Goal: Transaction & Acquisition: Book appointment/travel/reservation

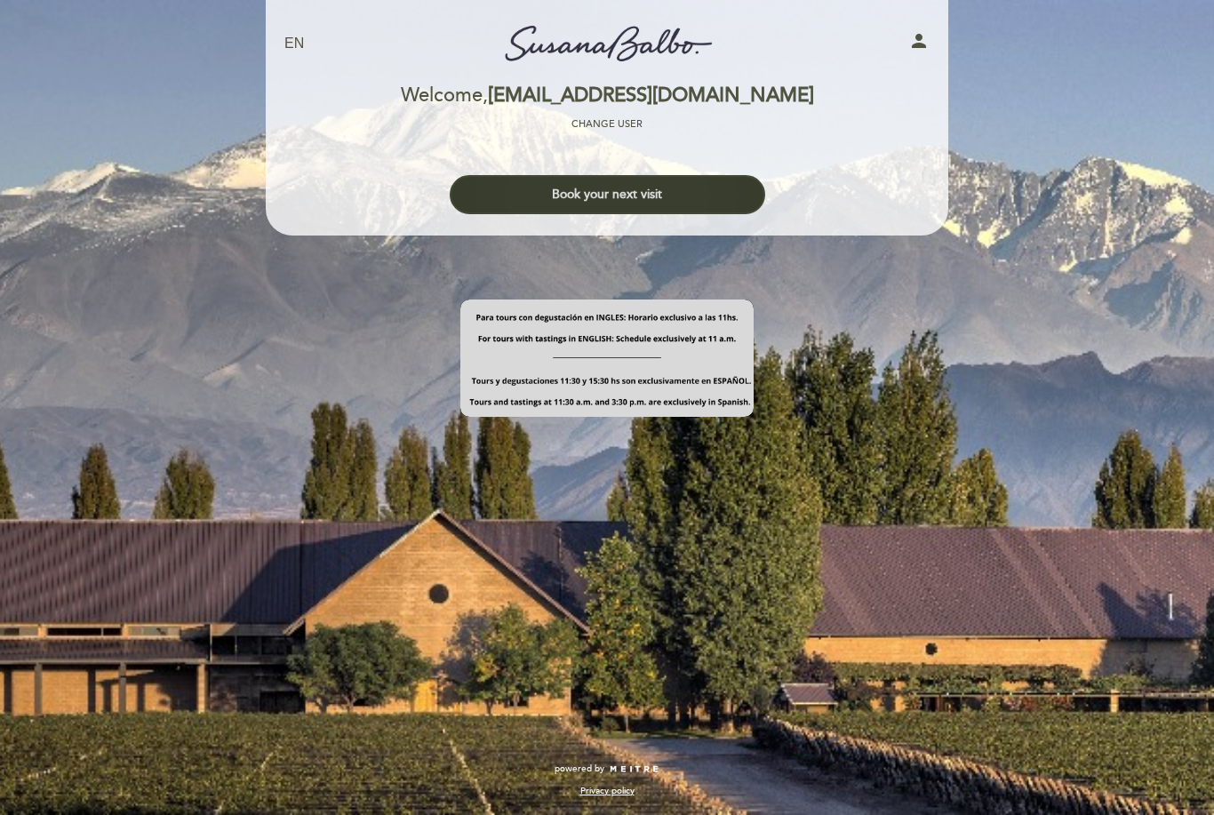
click at [736, 179] on button "Book your next visit" at bounding box center [607, 194] width 315 height 39
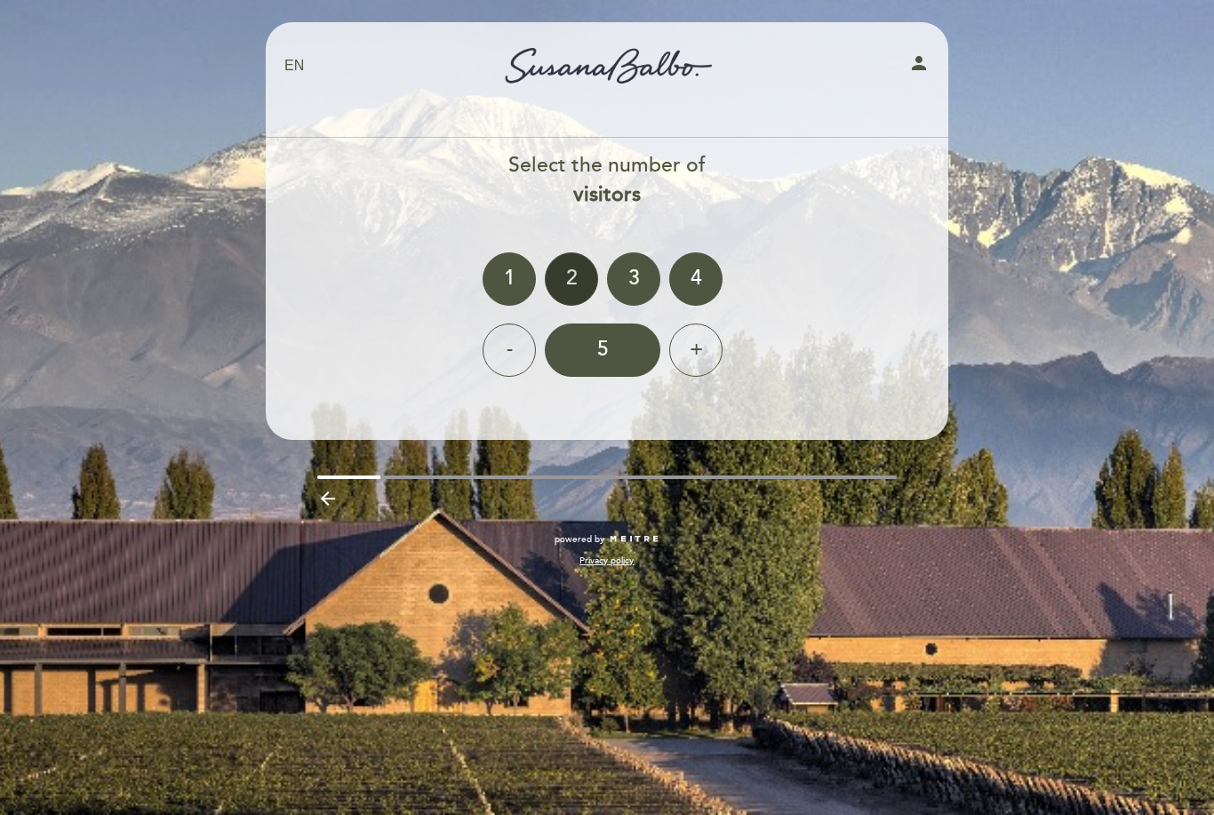
click at [569, 287] on div "2" at bounding box center [571, 278] width 53 height 53
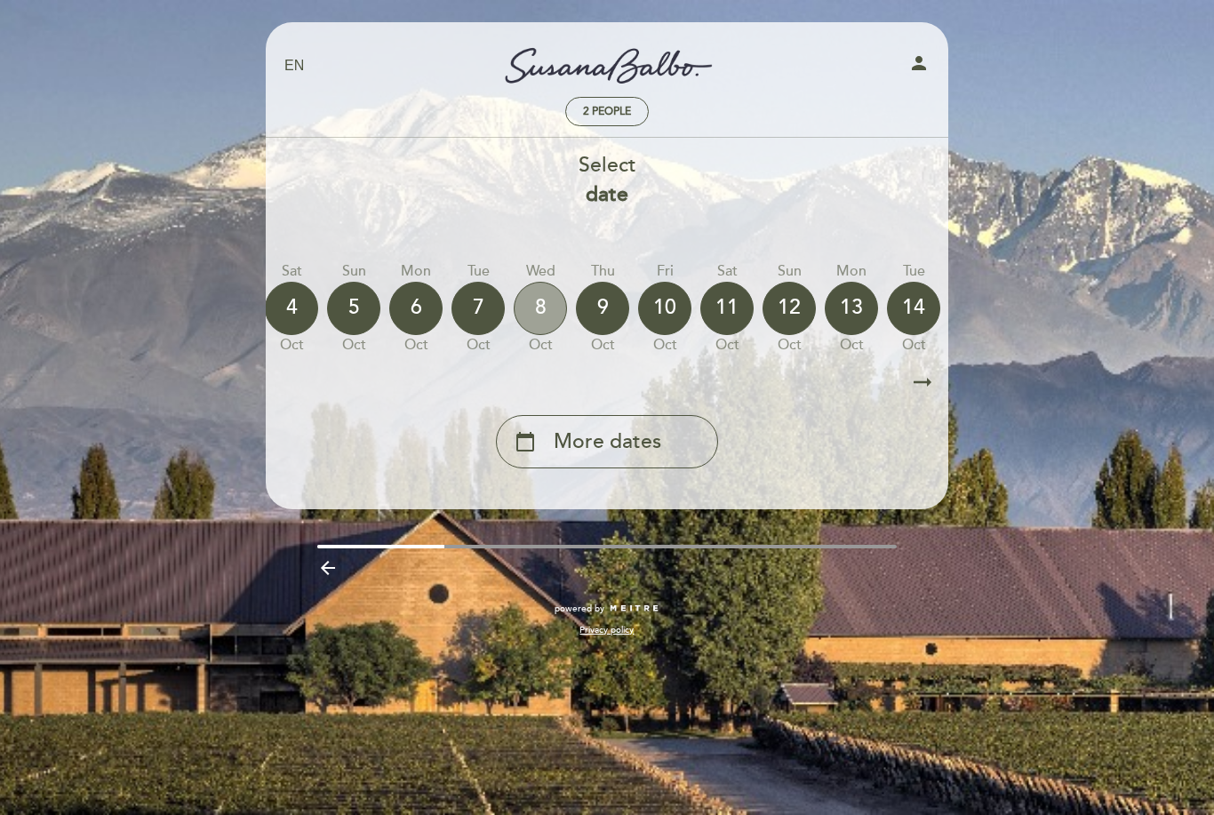
scroll to position [0, 334]
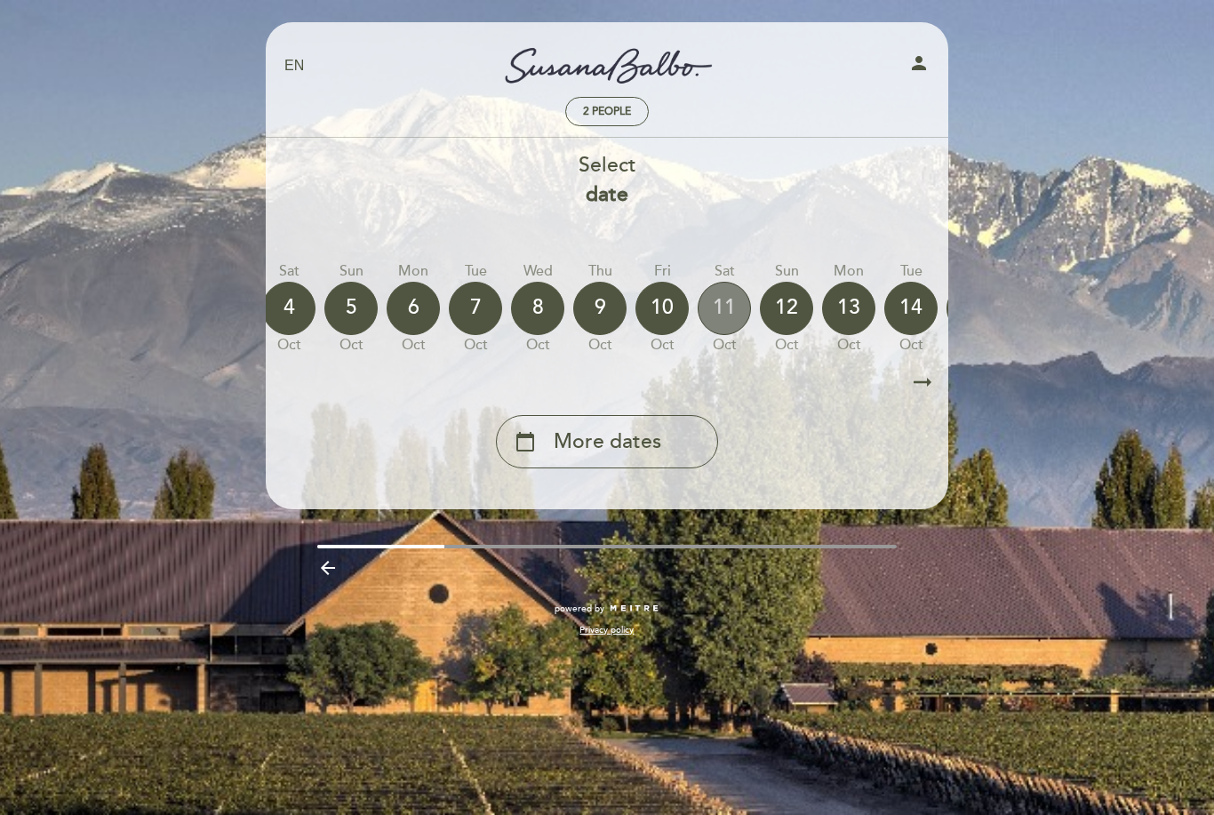
click at [712, 303] on div "11" at bounding box center [723, 308] width 53 height 53
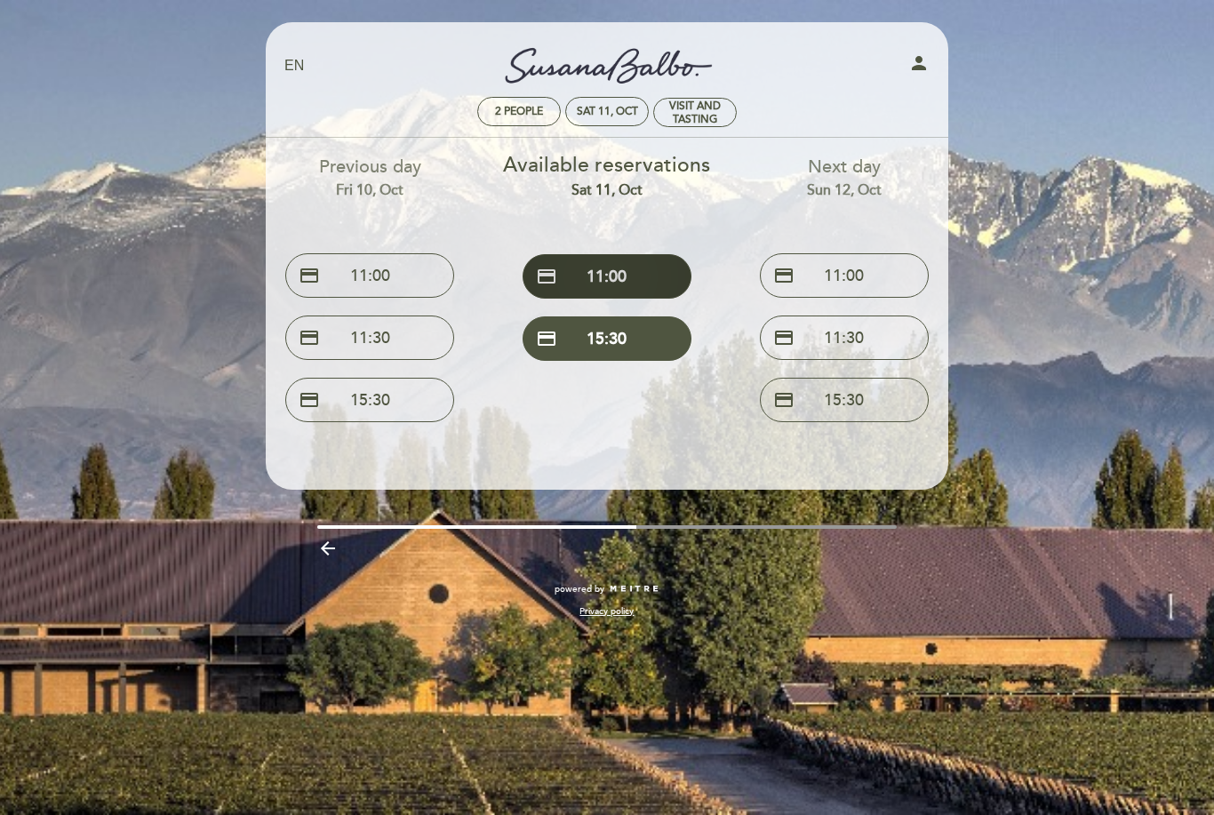
click at [641, 278] on button "credit_card 11:00" at bounding box center [606, 276] width 169 height 44
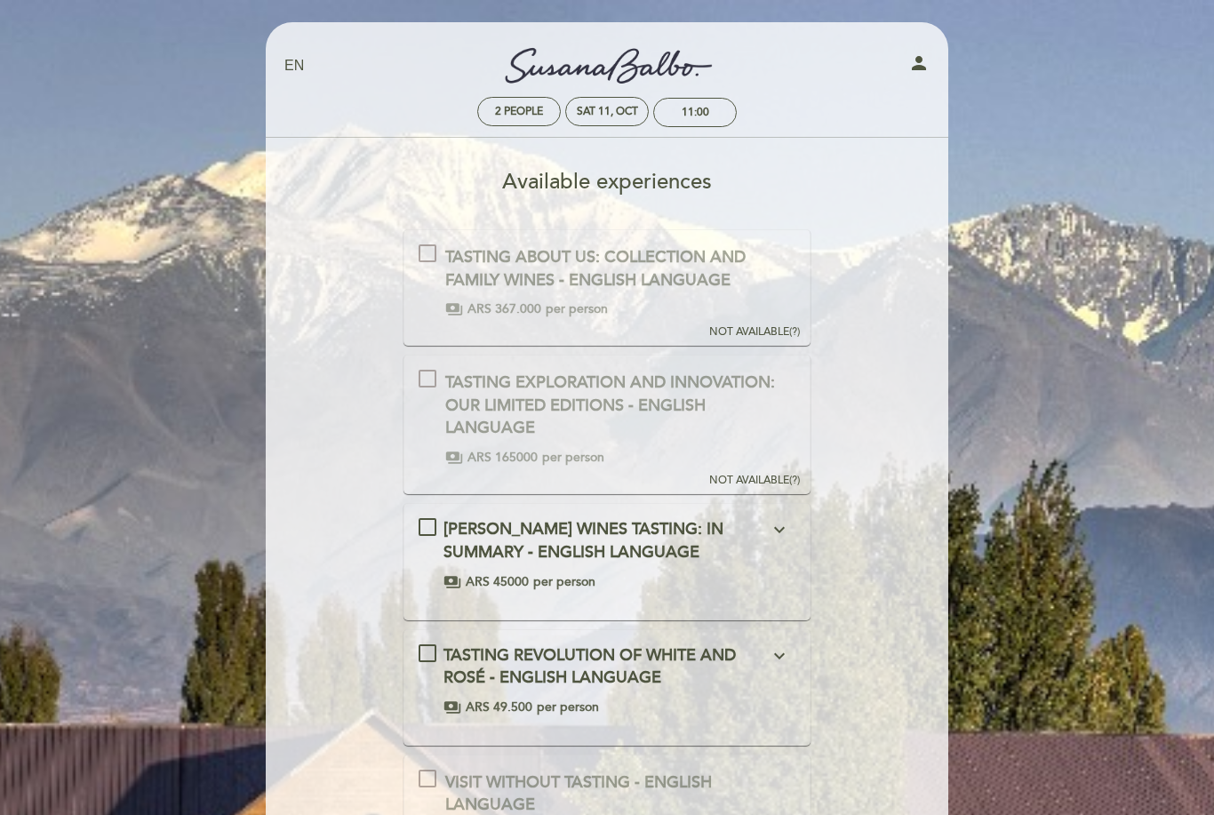
click at [426, 531] on div "[PERSON_NAME] WINES TASTING: IN SUMMARY - ENGLISH LANGUAGE expand_more In this …" at bounding box center [607, 554] width 378 height 72
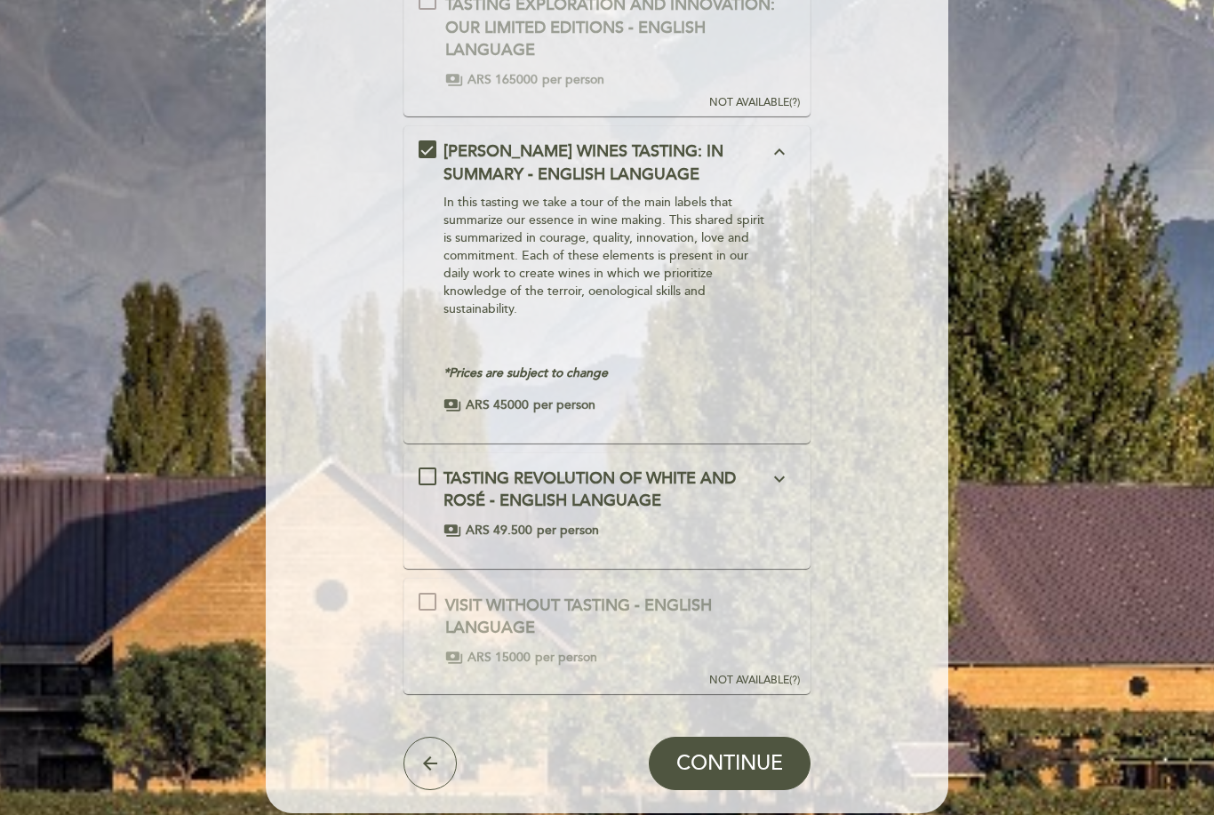
scroll to position [378, 0]
click at [696, 742] on button "CONTINUE" at bounding box center [730, 762] width 162 height 53
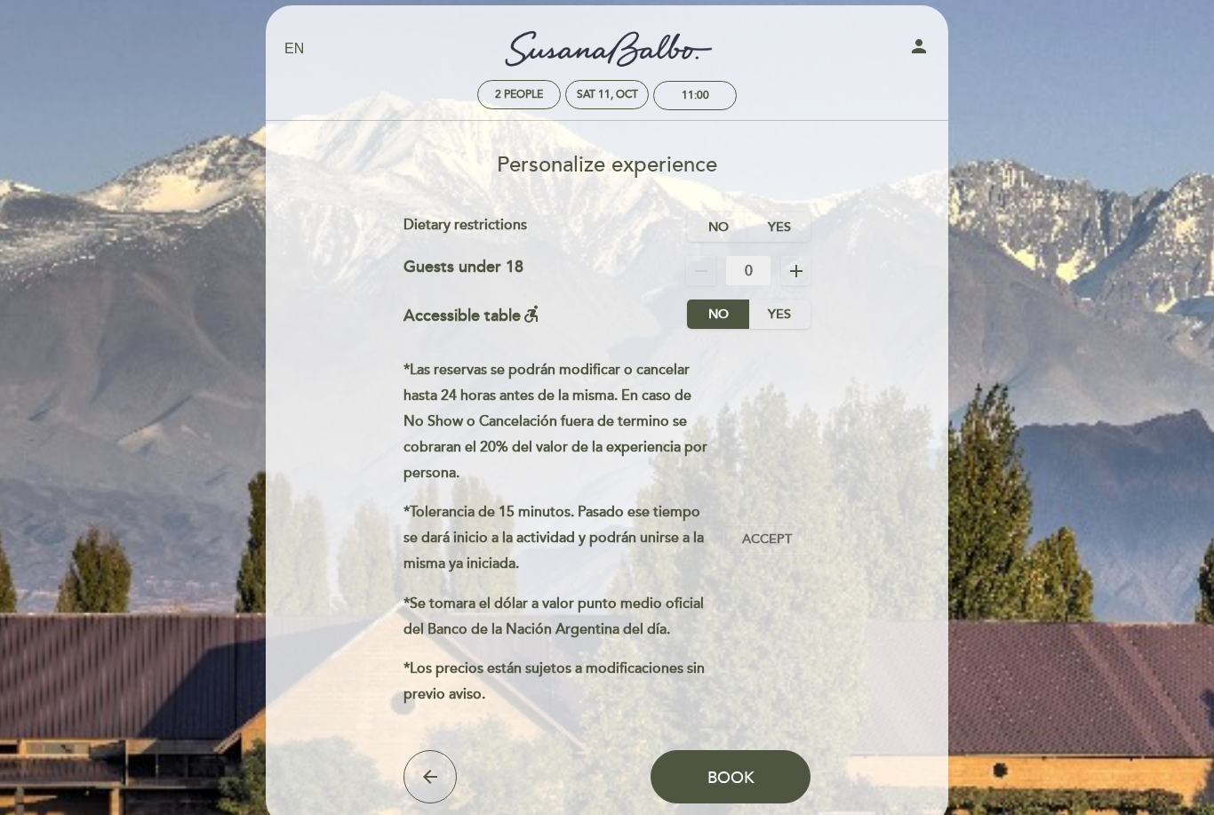
scroll to position [18, 0]
click at [801, 538] on button "Accept Accepted" at bounding box center [766, 538] width 87 height 30
click at [720, 785] on span "Book" at bounding box center [730, 776] width 47 height 20
click at [719, 221] on label "No" at bounding box center [718, 225] width 62 height 29
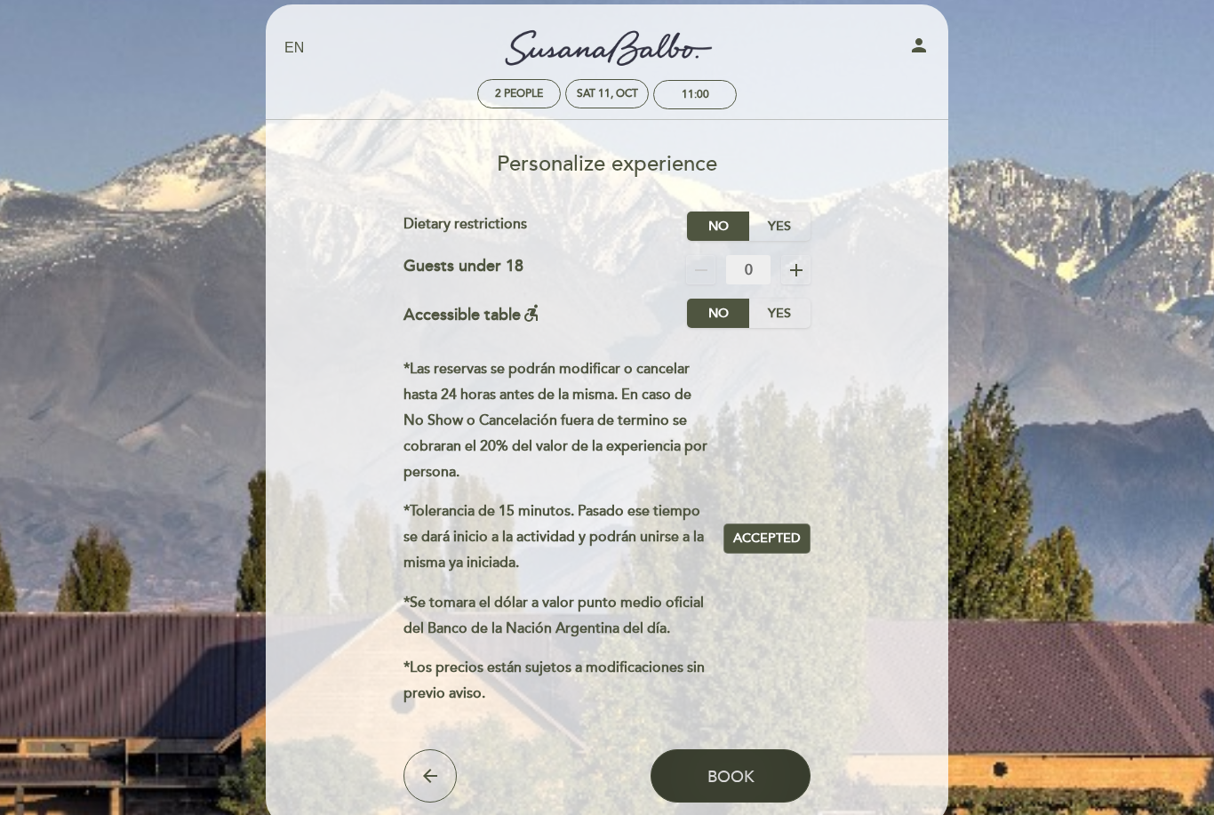
click at [715, 784] on span "Book" at bounding box center [730, 776] width 47 height 20
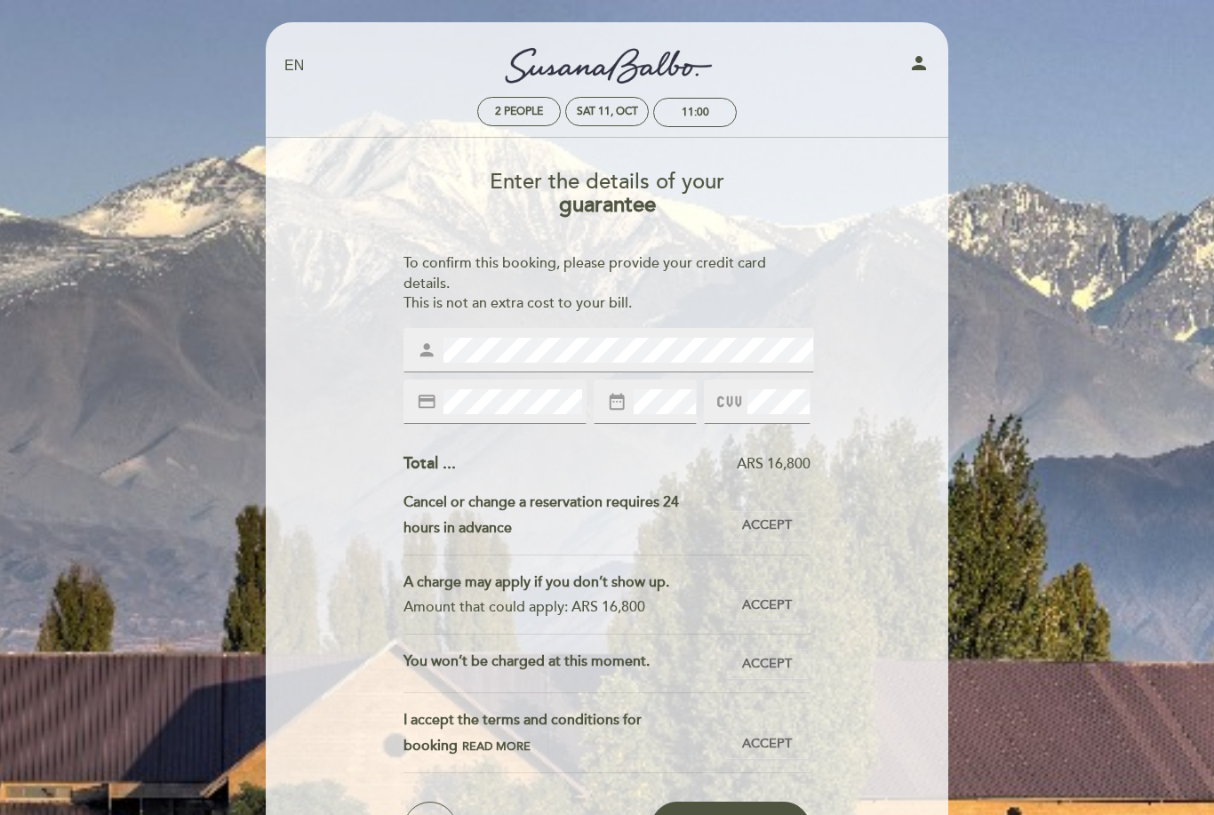
scroll to position [27, 0]
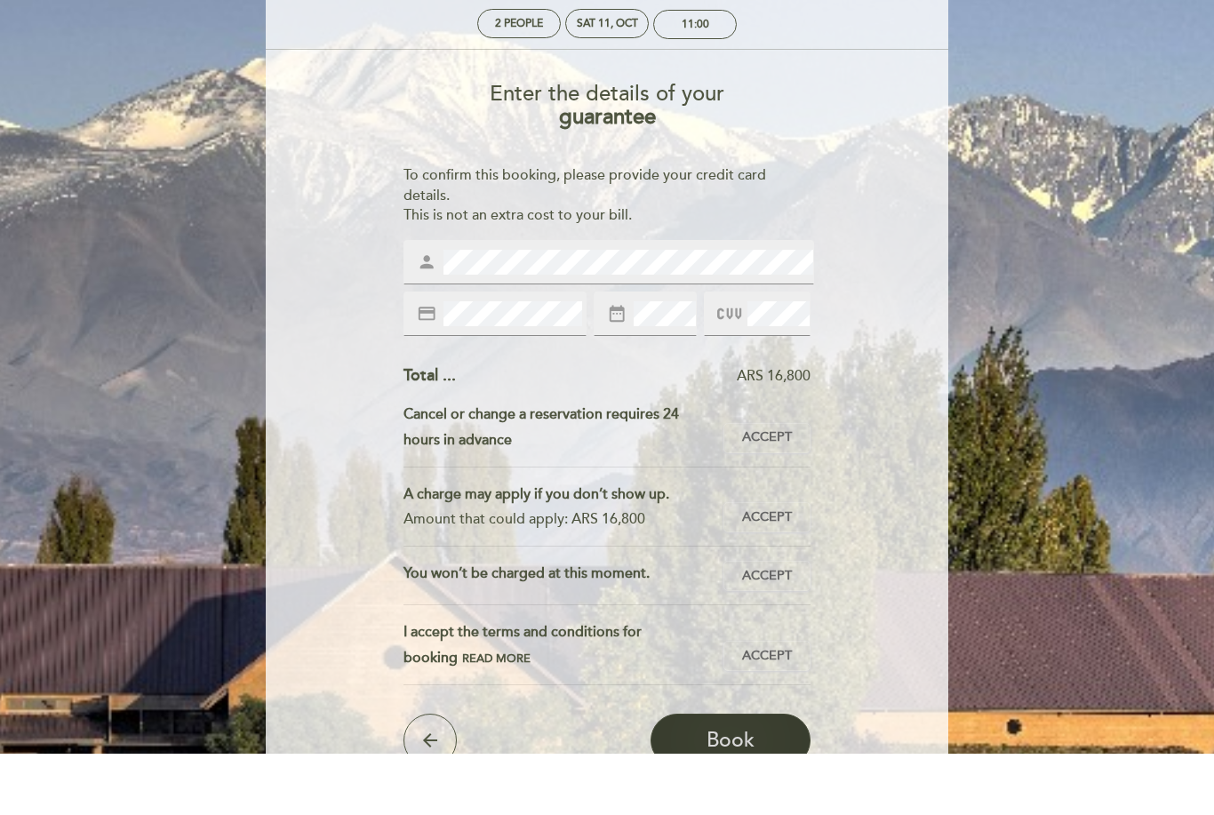
click at [763, 775] on button "Book" at bounding box center [730, 801] width 160 height 53
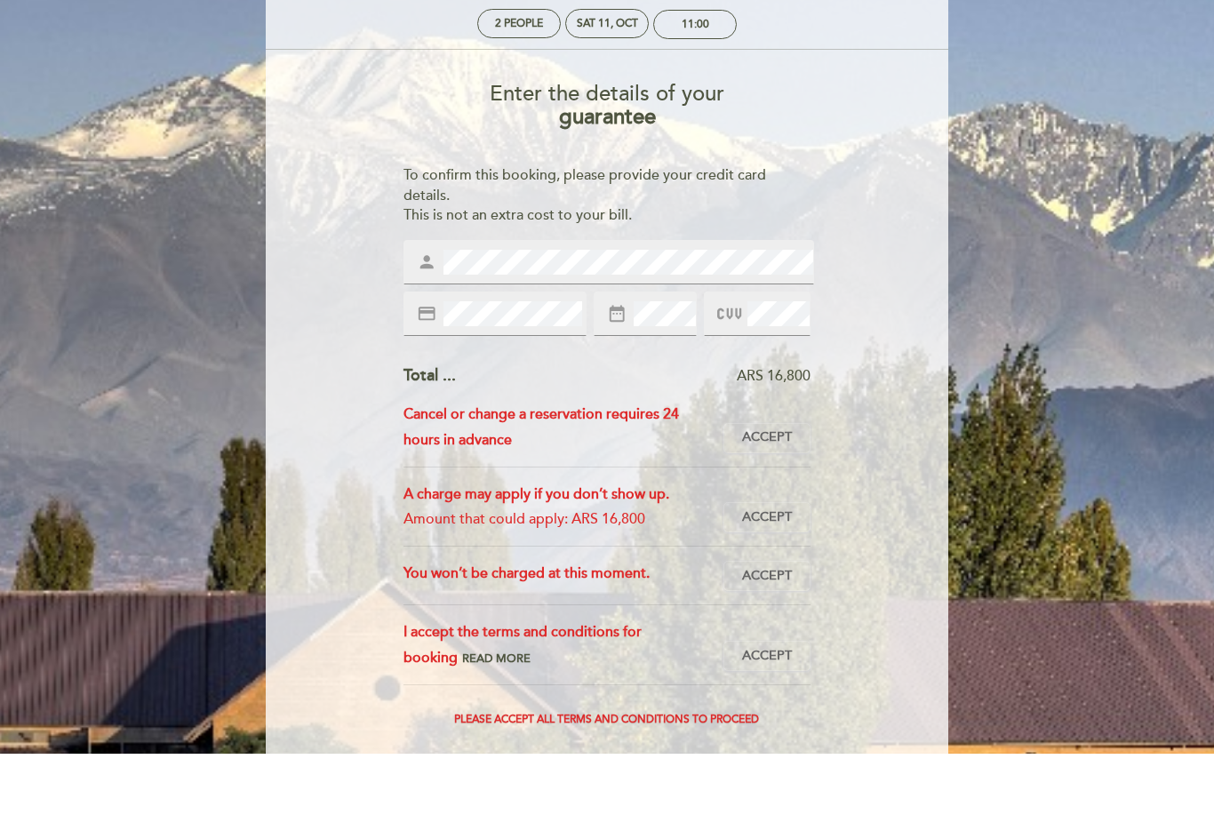
scroll to position [88, 0]
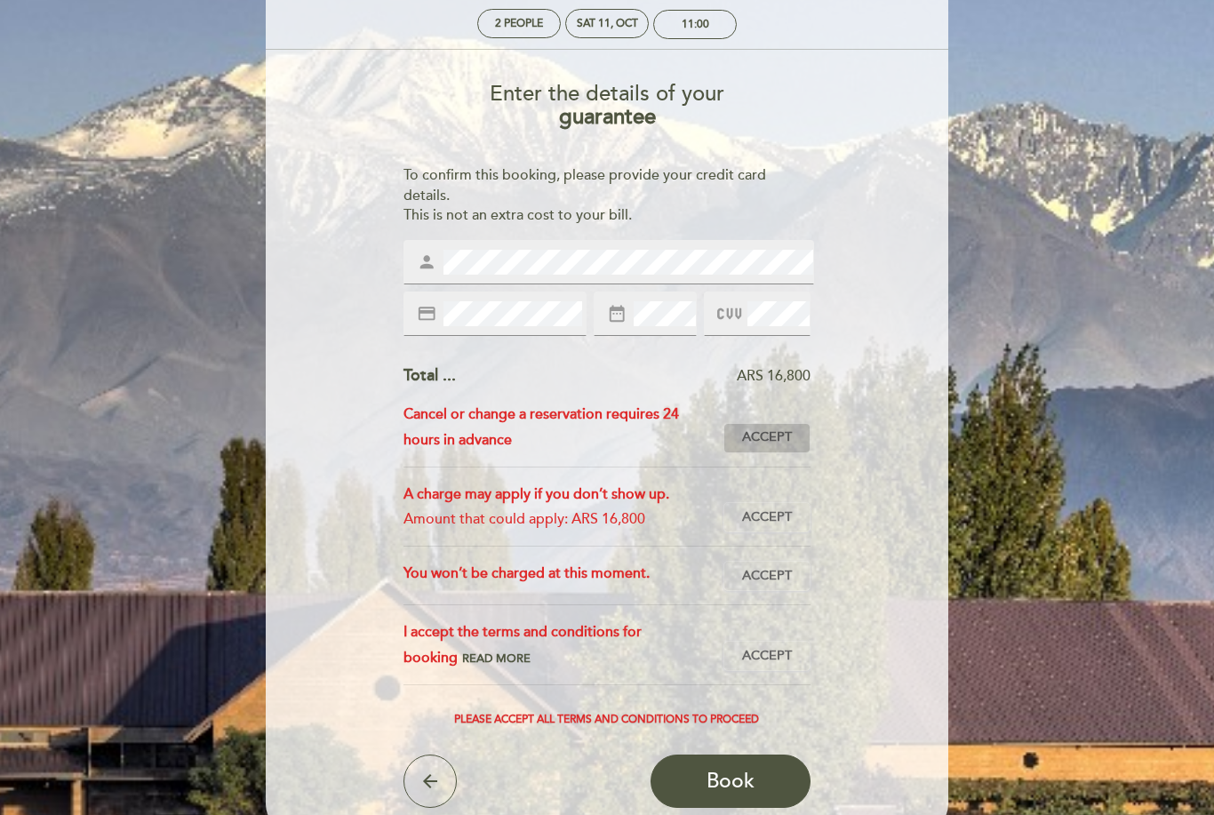
click at [776, 423] on button "Accept Accepted" at bounding box center [766, 438] width 87 height 30
click at [774, 502] on button "Accept Accepted" at bounding box center [766, 517] width 87 height 30
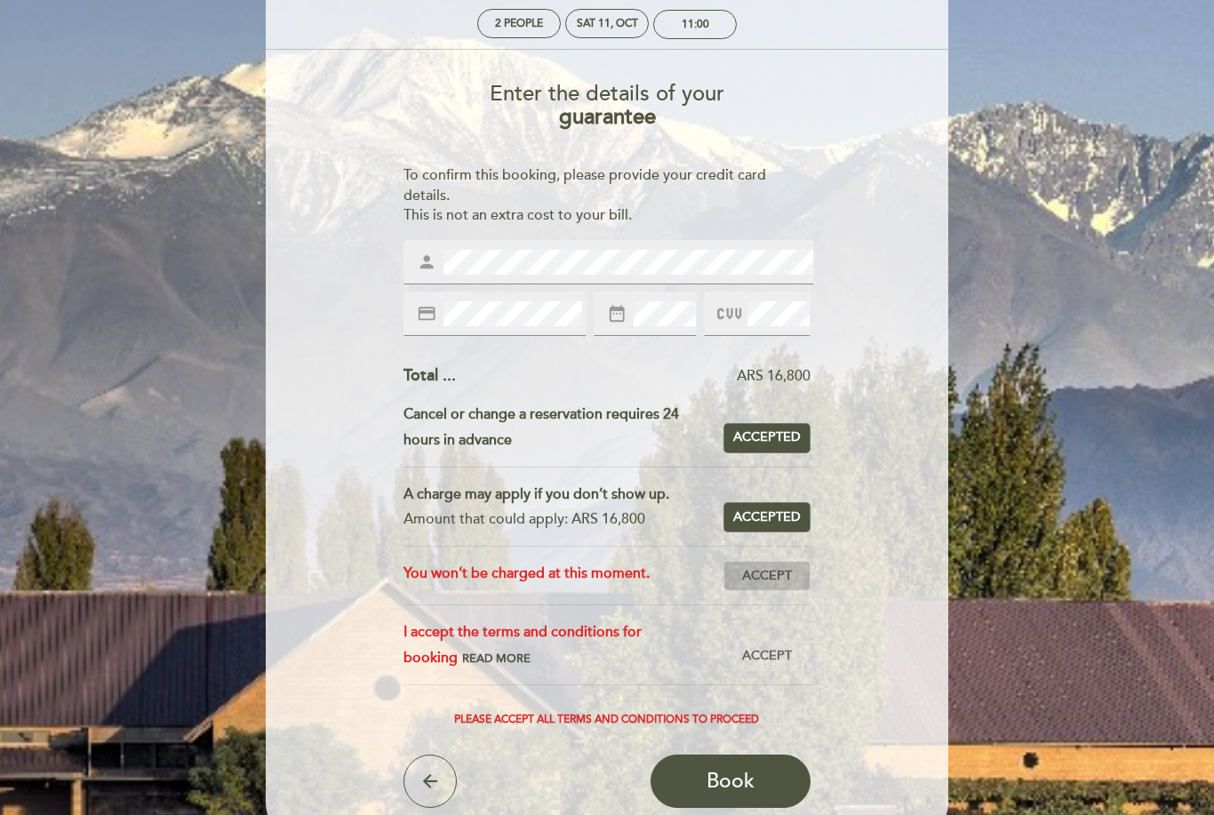
click at [775, 569] on span "Accept" at bounding box center [767, 576] width 50 height 19
click at [784, 647] on span "Accept" at bounding box center [767, 656] width 50 height 19
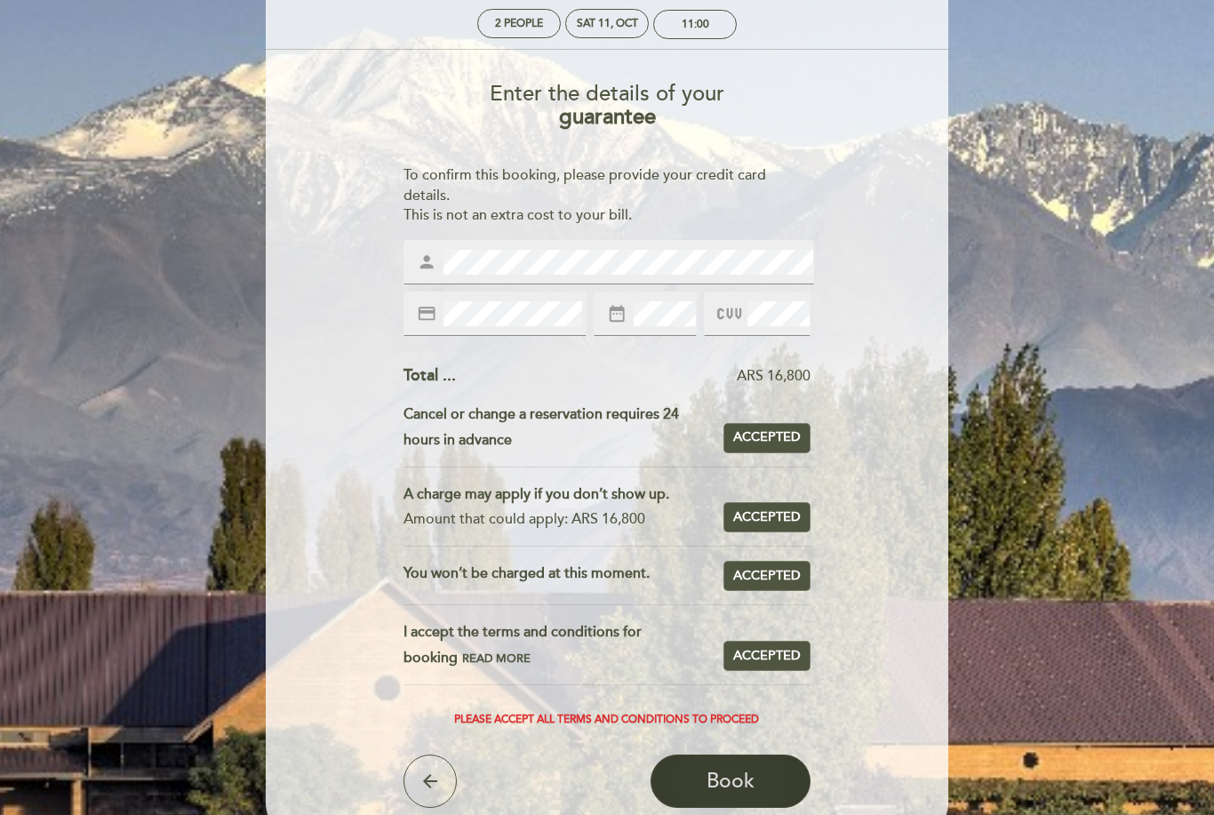
click at [764, 776] on button "Book" at bounding box center [730, 780] width 160 height 53
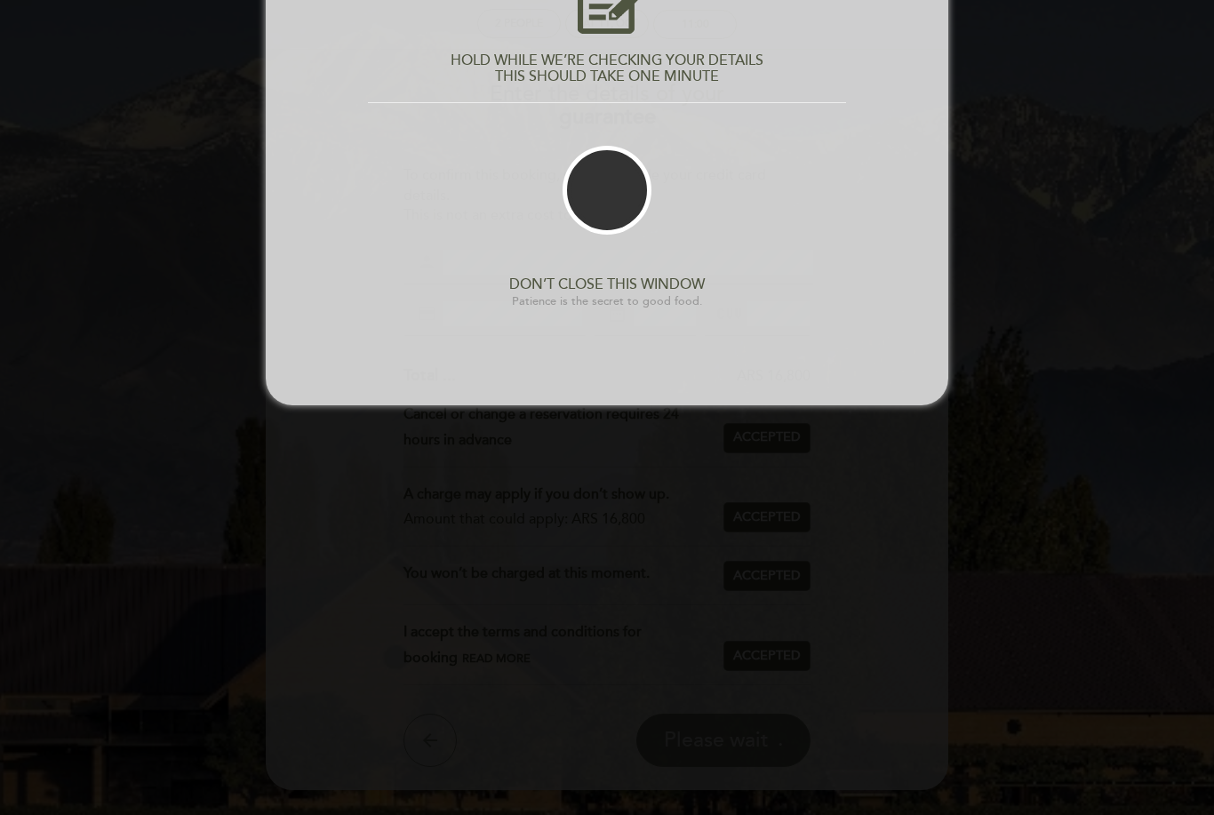
scroll to position [0, 0]
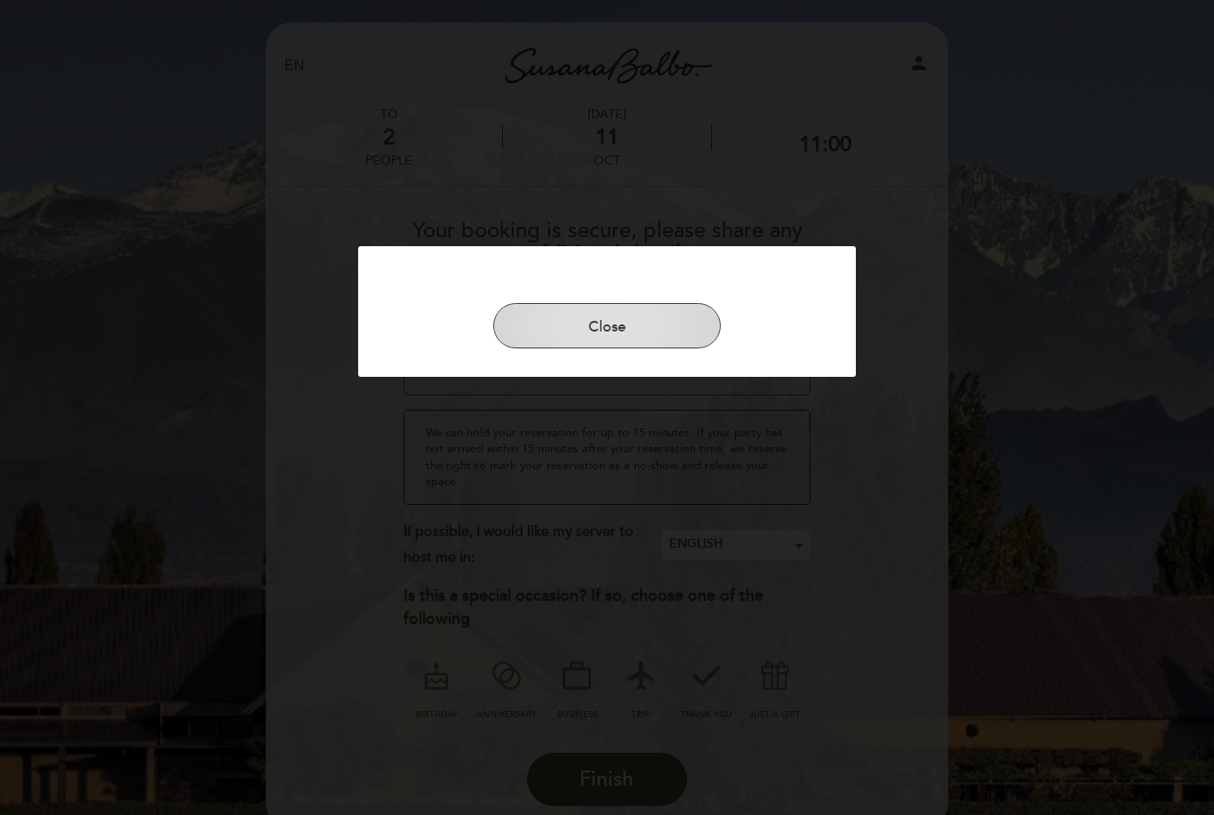
click at [683, 338] on button "Close" at bounding box center [606, 326] width 227 height 46
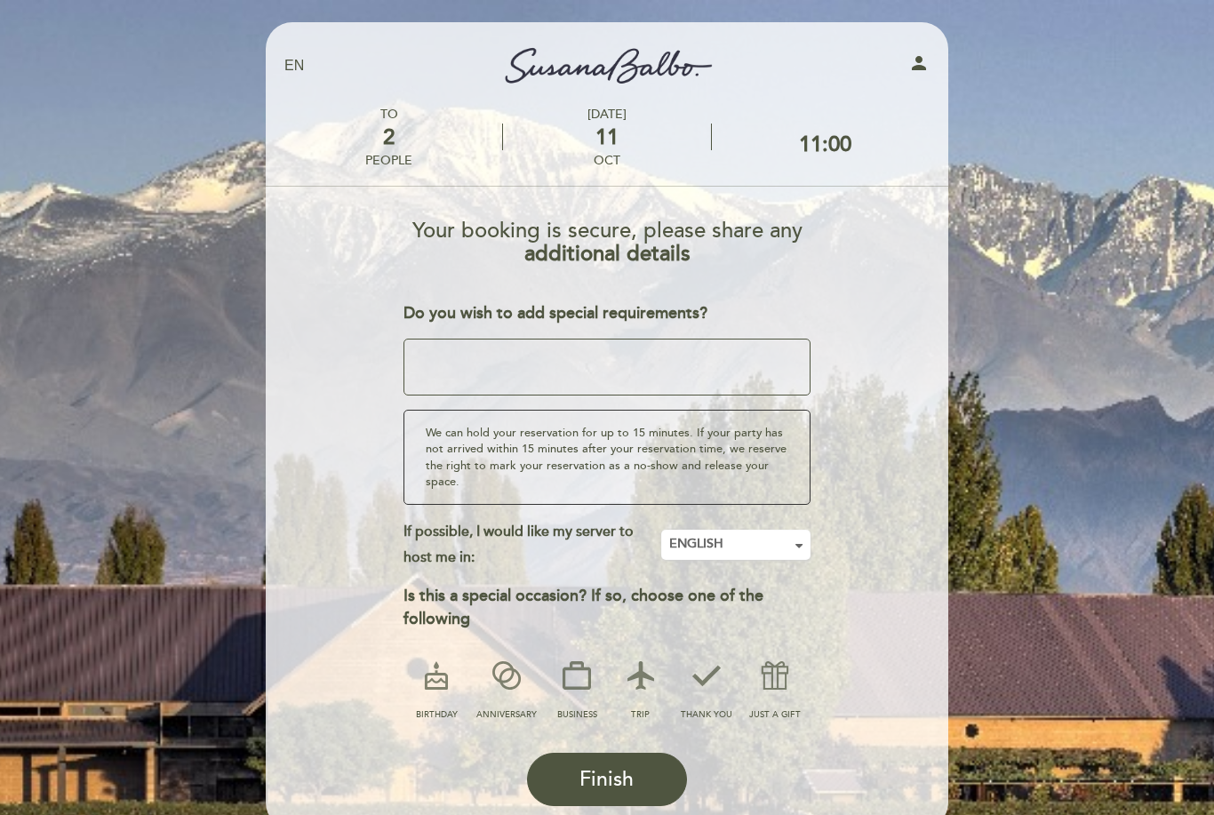
scroll to position [37, 0]
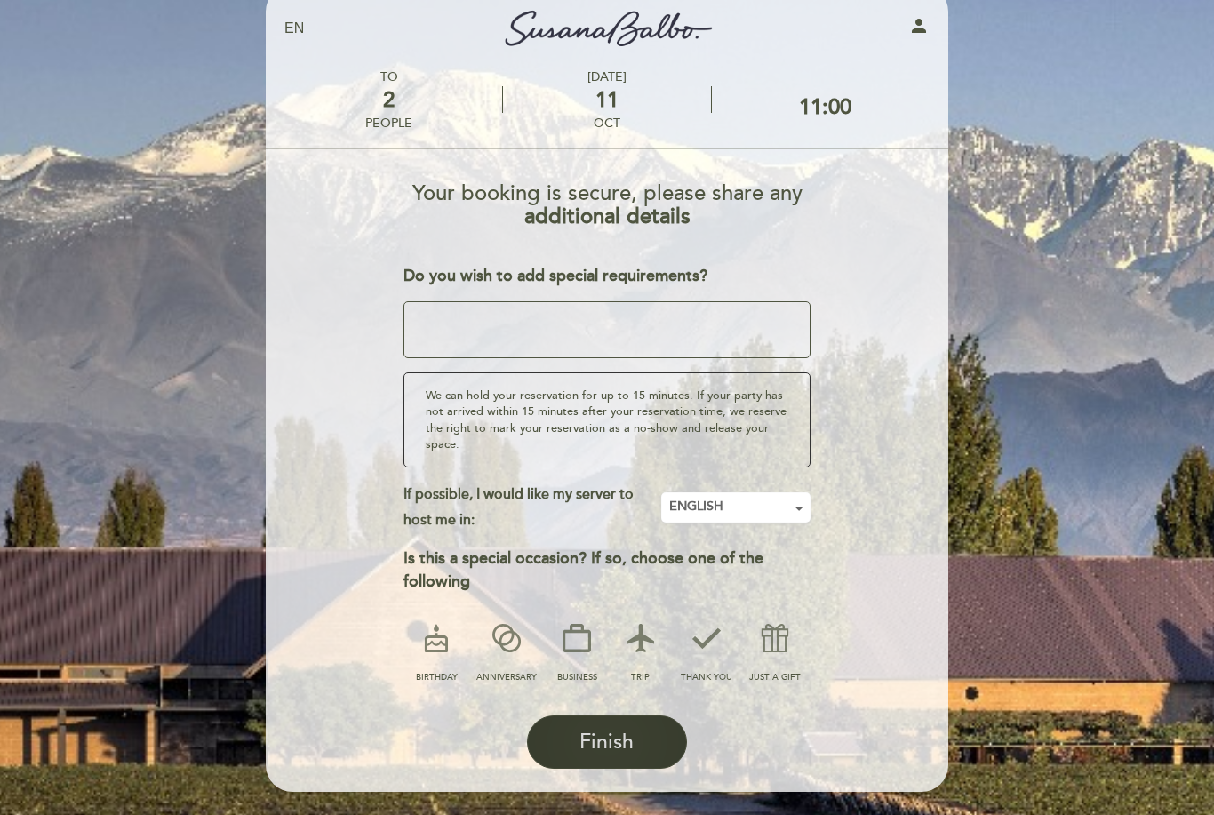
click at [610, 743] on span "Finish" at bounding box center [606, 741] width 54 height 25
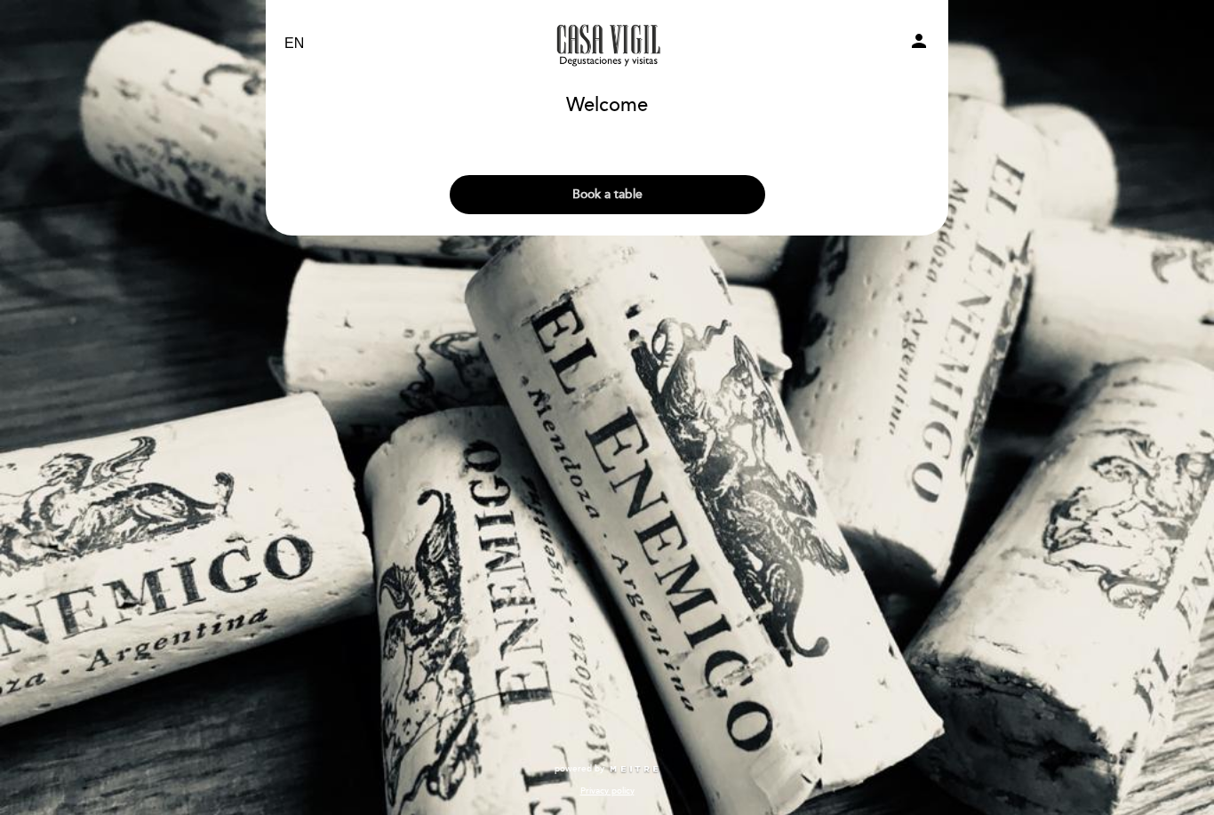
click at [744, 195] on button "Book a table" at bounding box center [607, 194] width 315 height 39
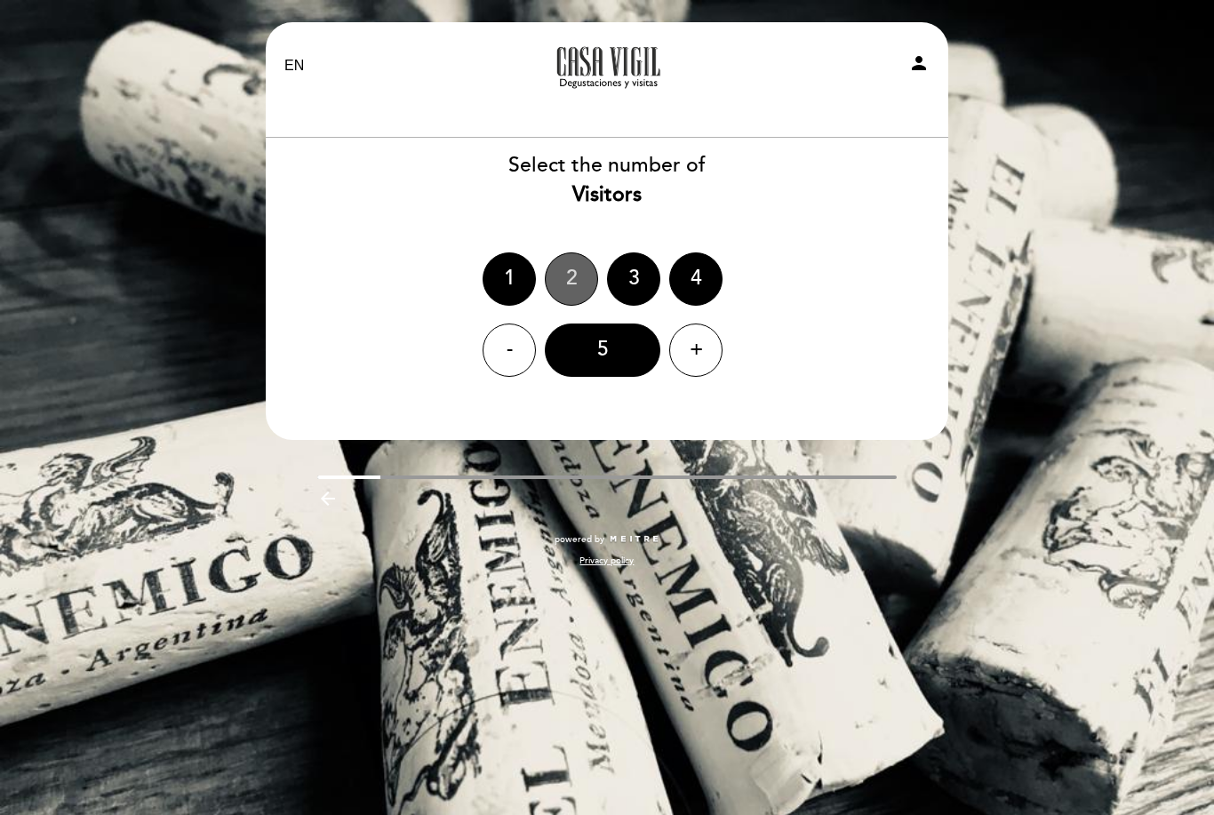
click at [565, 277] on div "2" at bounding box center [571, 278] width 53 height 53
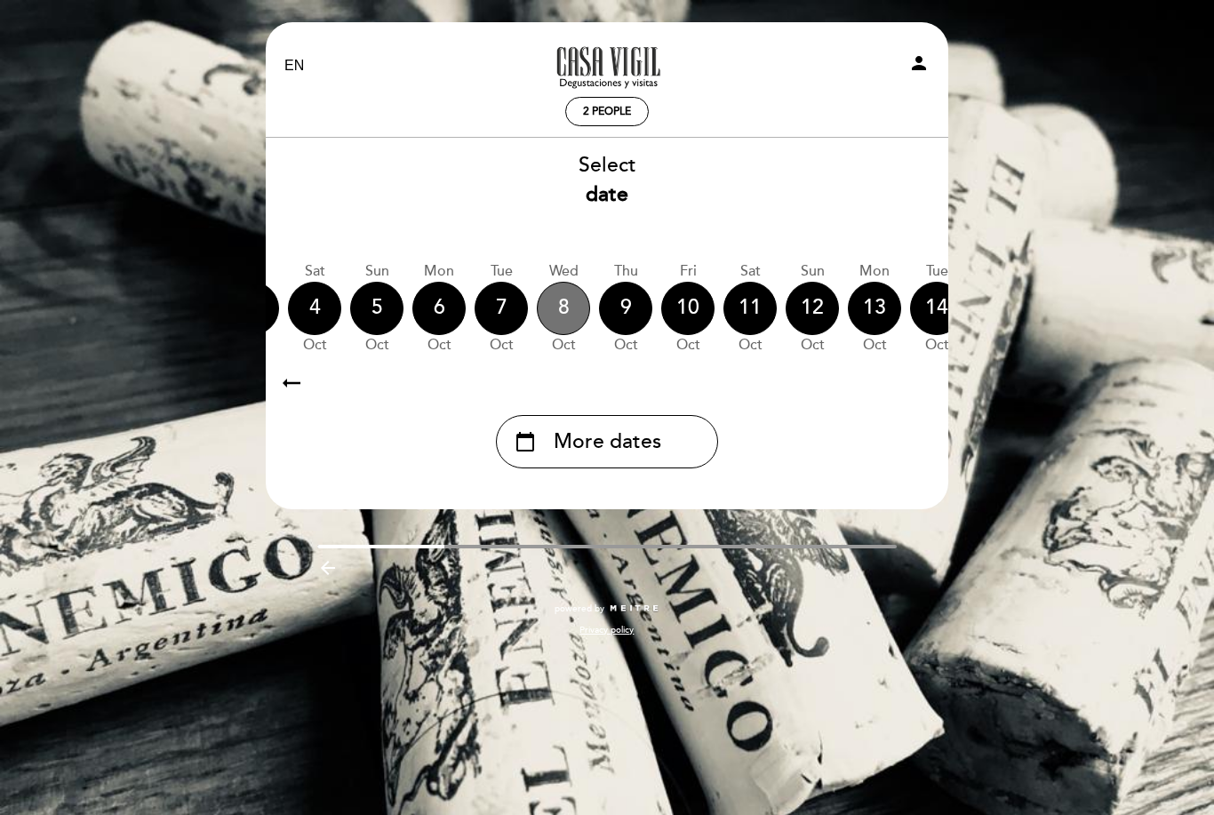
scroll to position [0, 313]
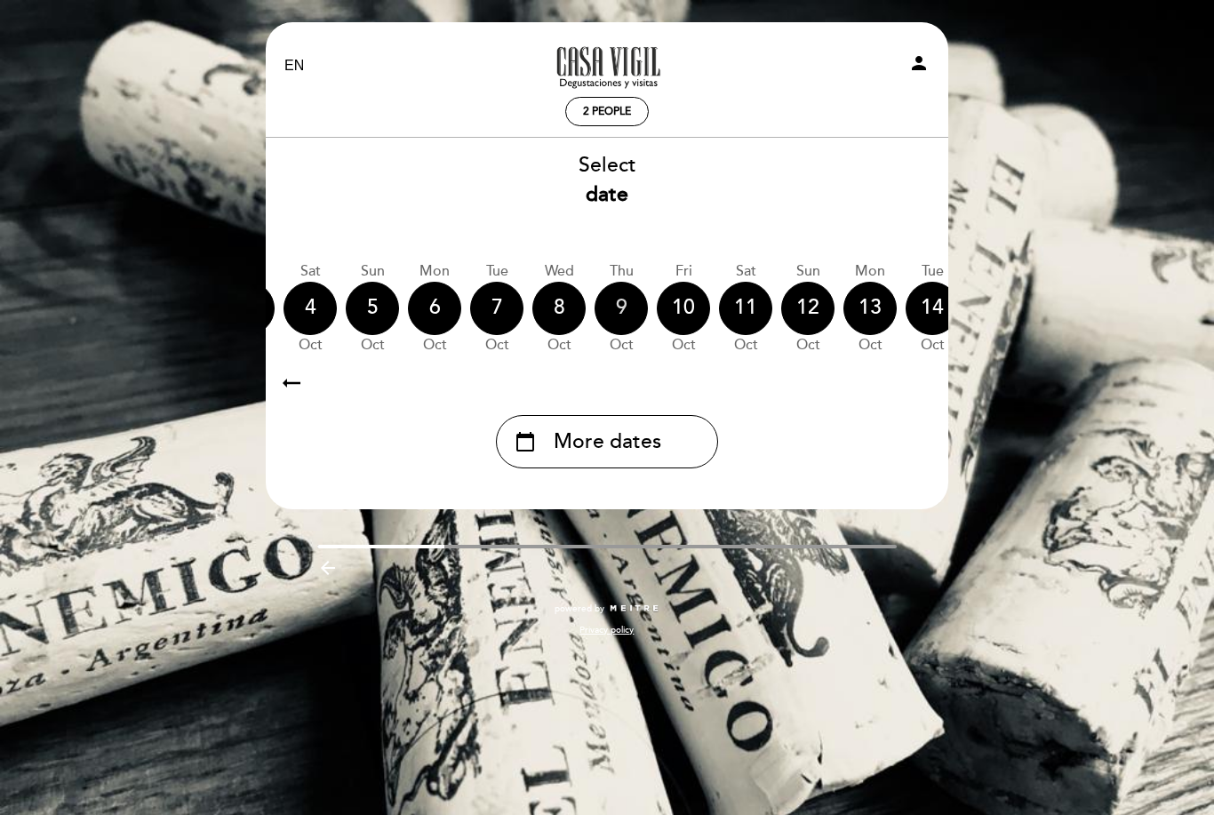
click at [640, 312] on div "9" at bounding box center [620, 308] width 53 height 53
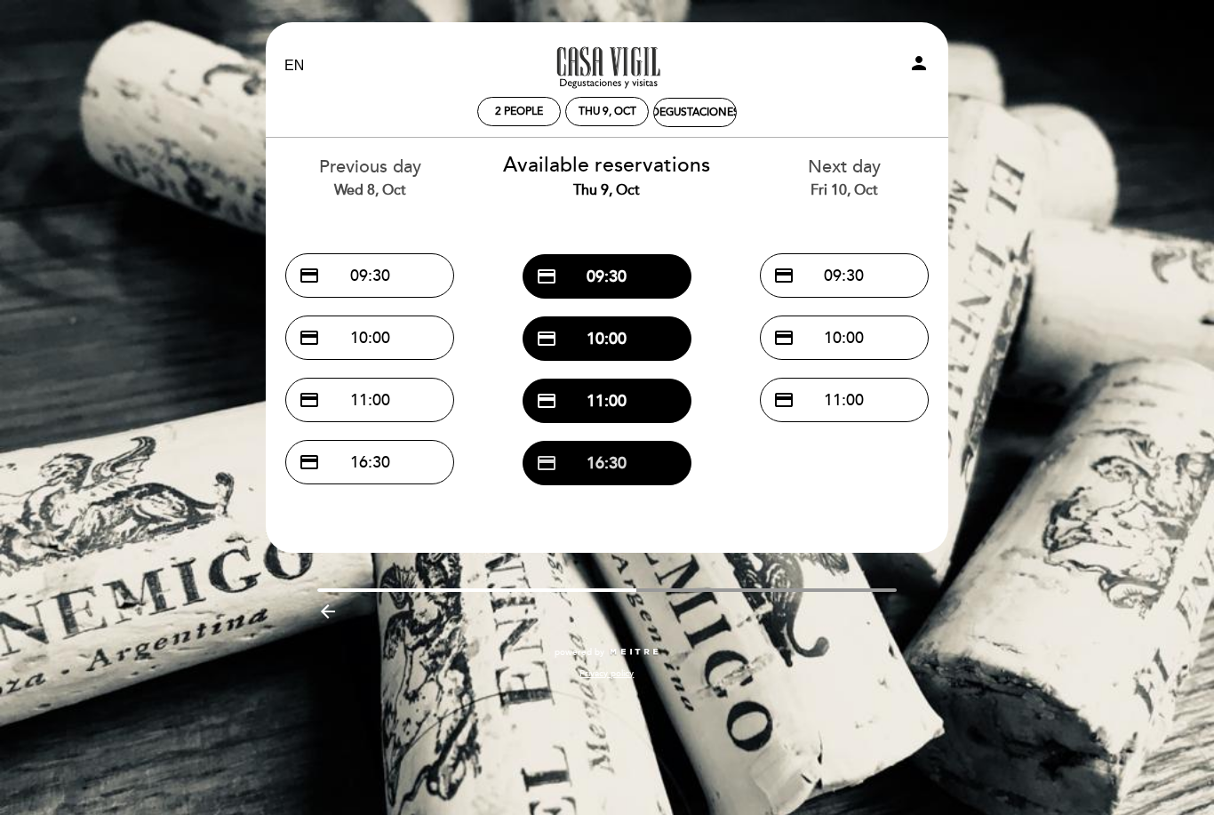
click at [659, 457] on button "credit_card 16:30" at bounding box center [606, 463] width 169 height 44
